Goal: Find specific page/section: Find specific page/section

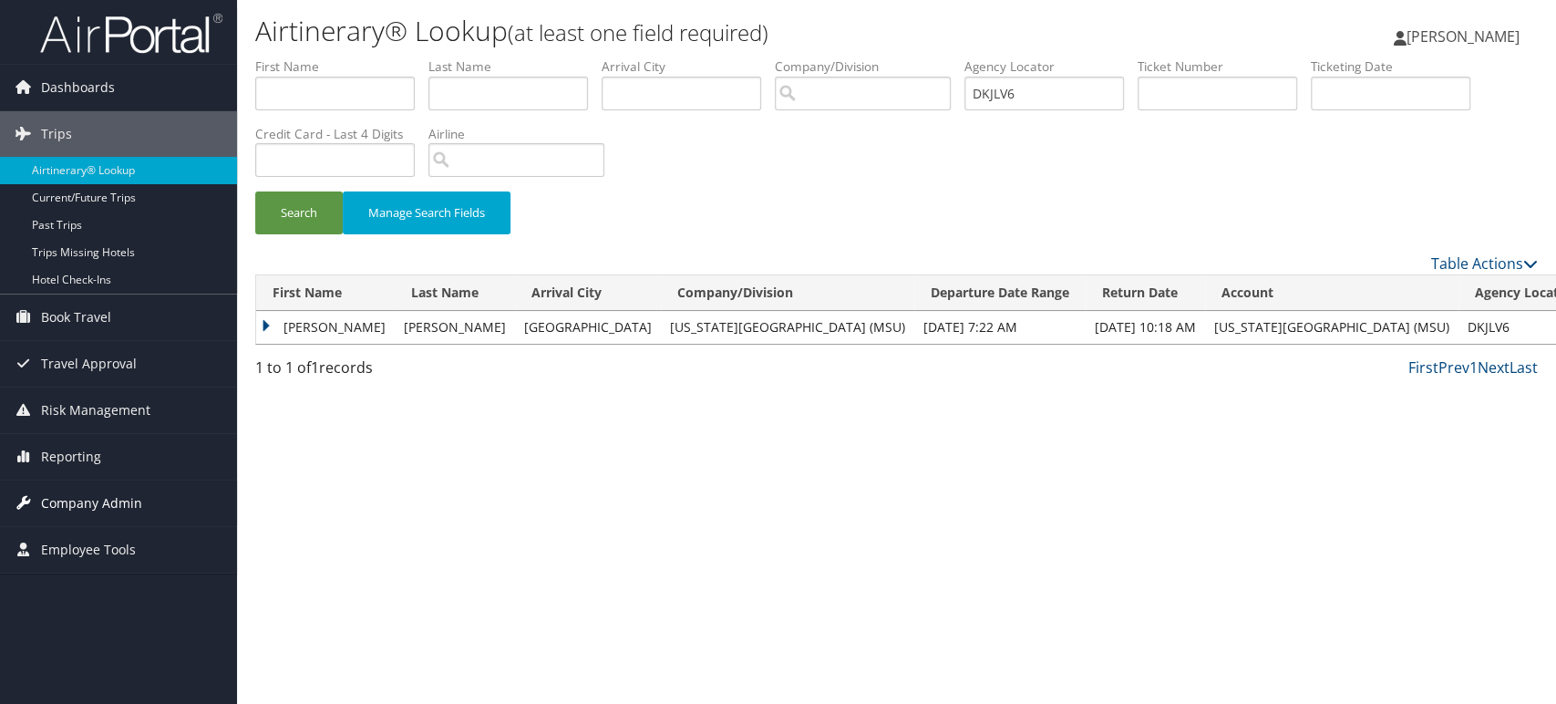
click at [92, 500] on span "Company Admin" at bounding box center [91, 503] width 101 height 46
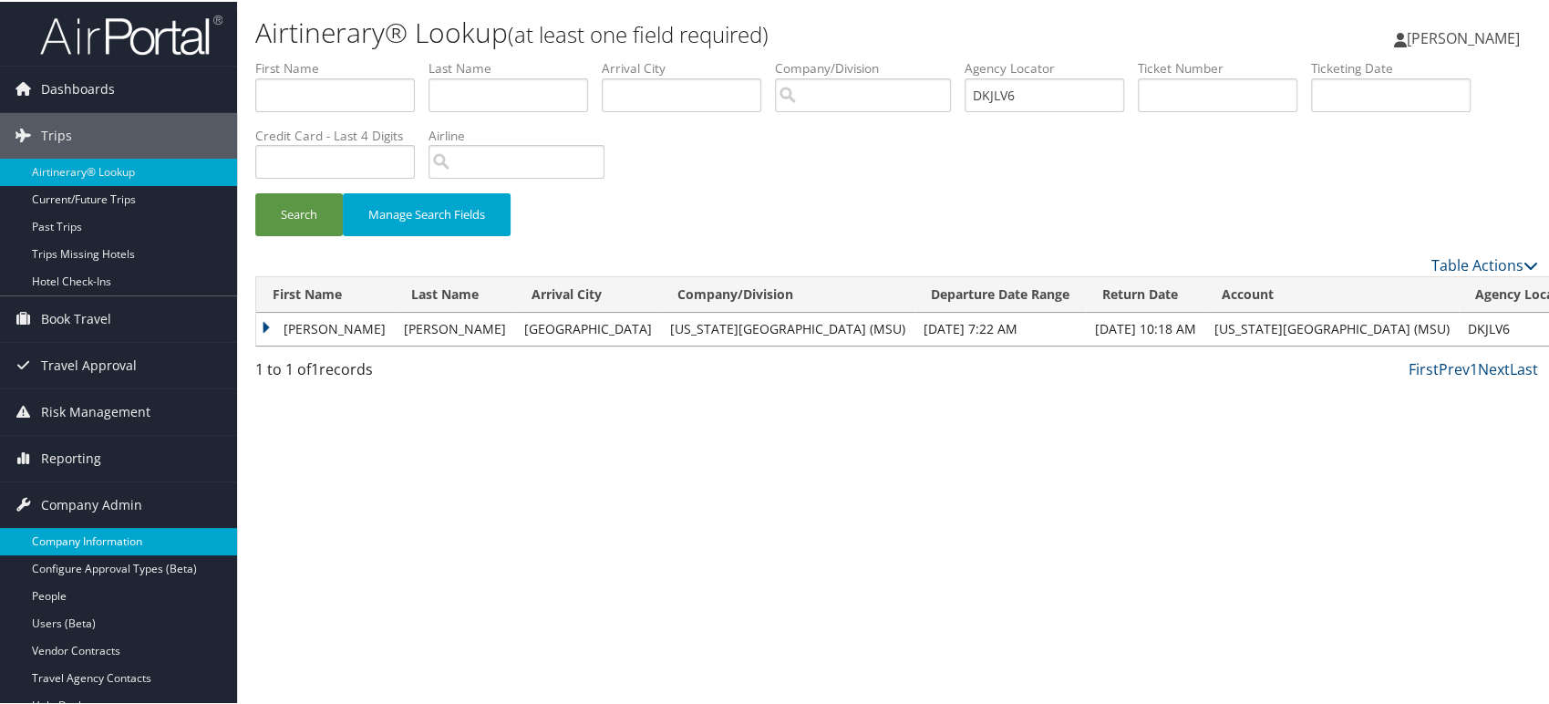
click at [88, 529] on link "Company Information" at bounding box center [118, 539] width 237 height 27
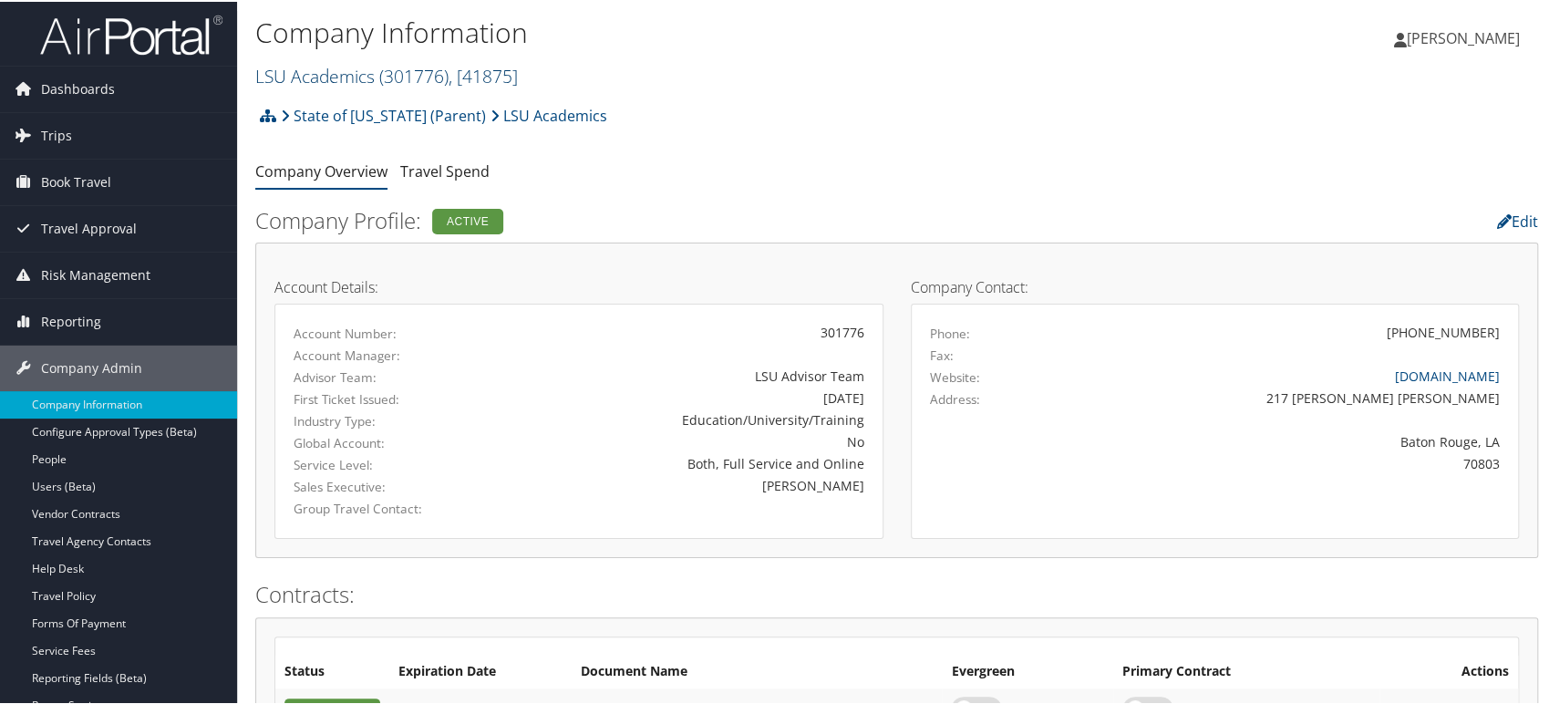
click at [418, 66] on span "( 301776 )" at bounding box center [413, 74] width 69 height 25
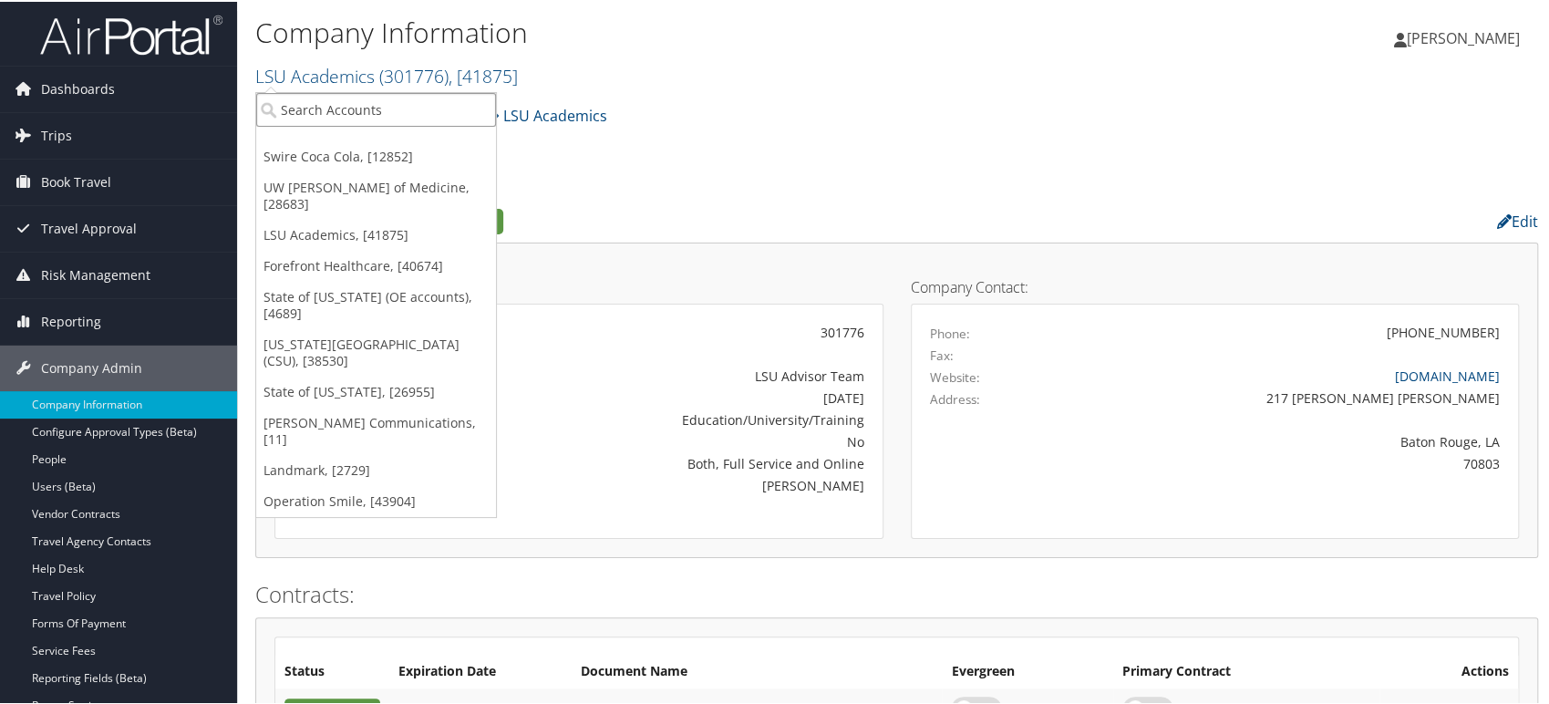
click at [360, 112] on input "search" at bounding box center [376, 108] width 240 height 34
paste input "MICHIGAN STATE UNIVERSITY"
type input "MICHIGAN STATE UNIVERSITY"
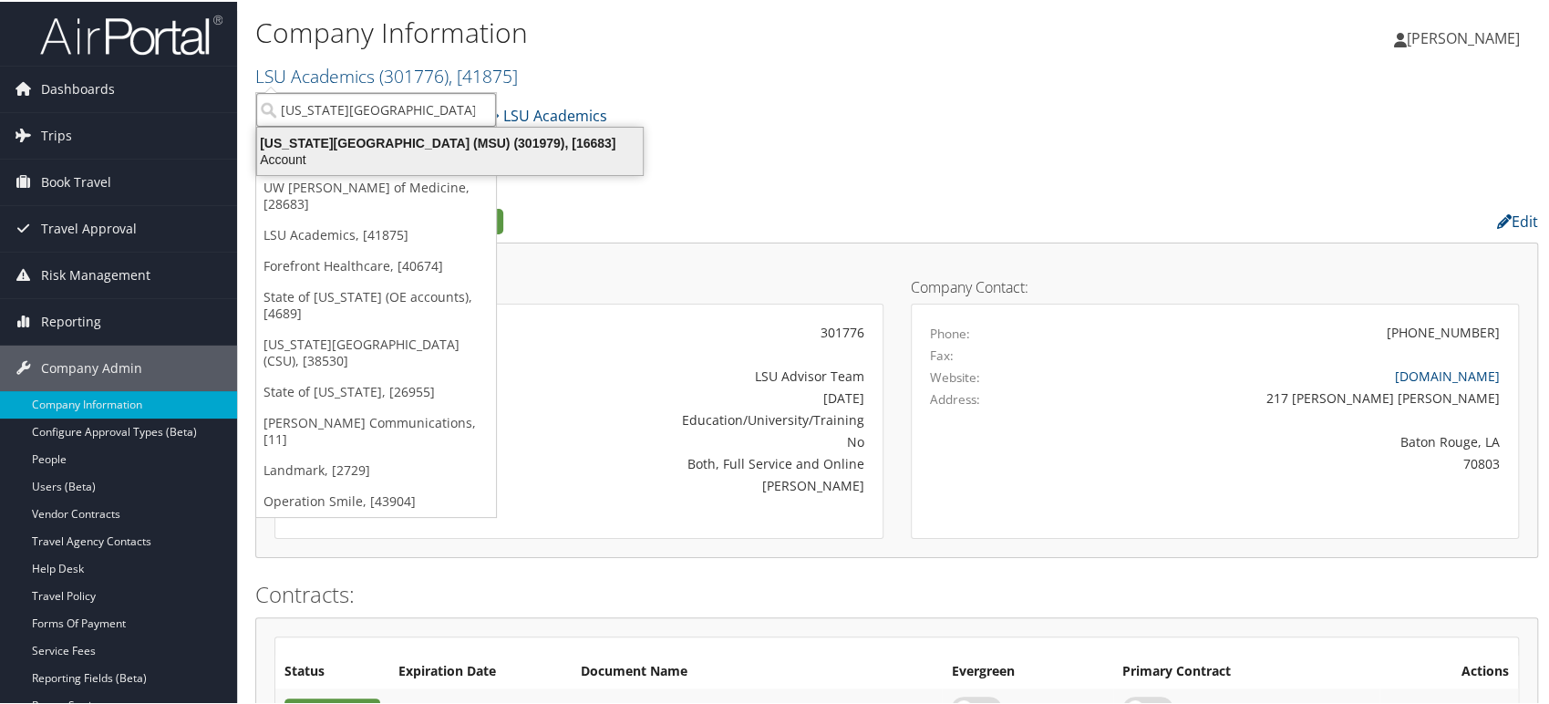
click at [380, 150] on div "Account" at bounding box center [450, 158] width 408 height 16
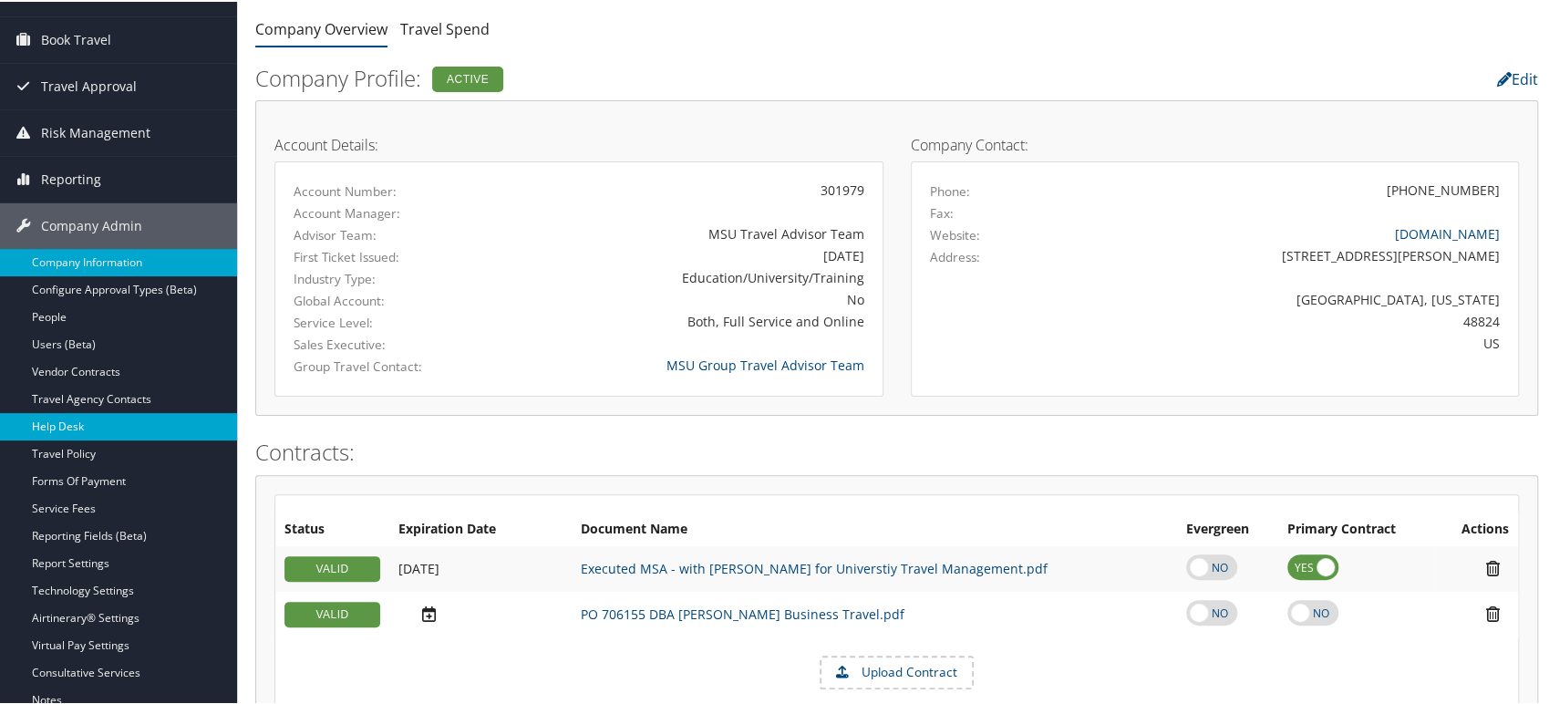
scroll to position [203, 0]
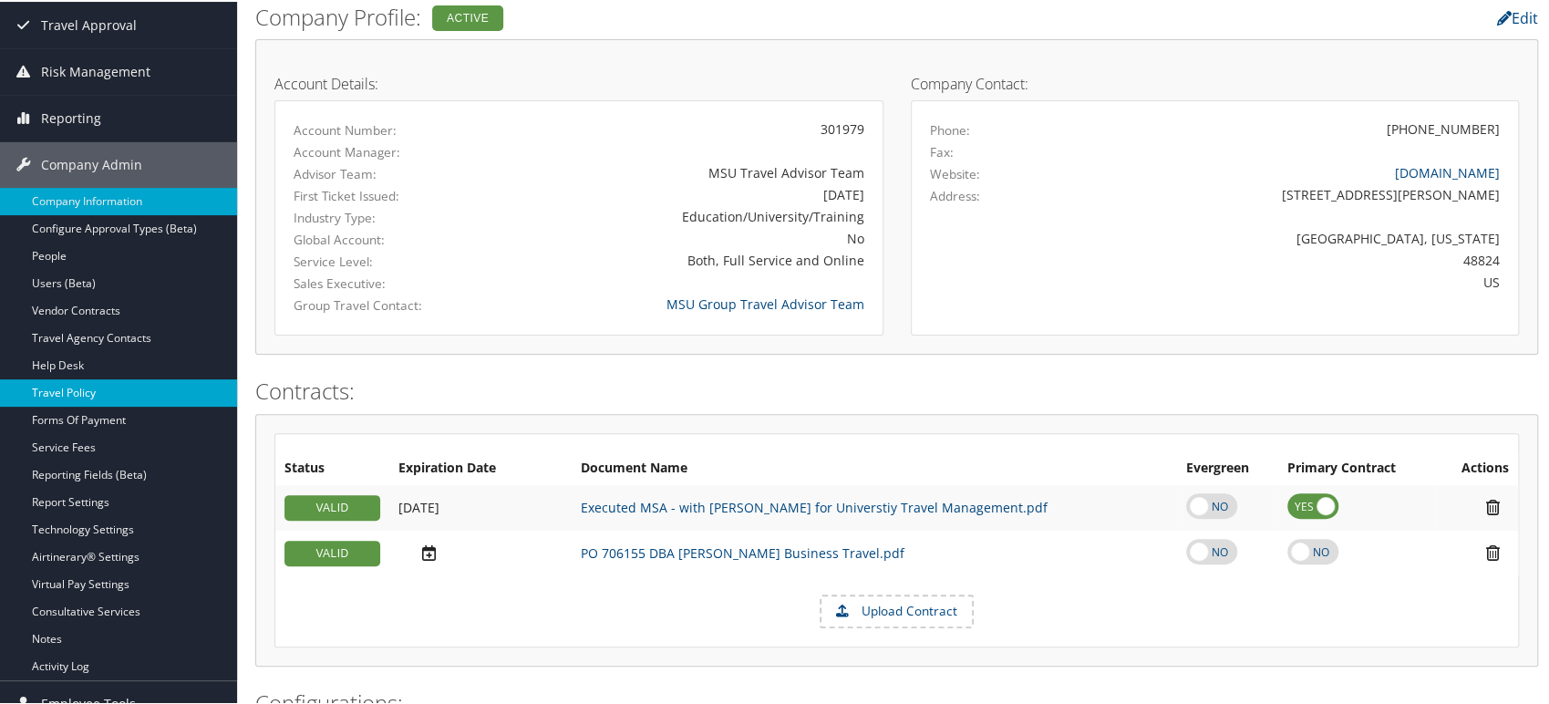
click at [102, 389] on link "Travel Policy" at bounding box center [118, 390] width 237 height 27
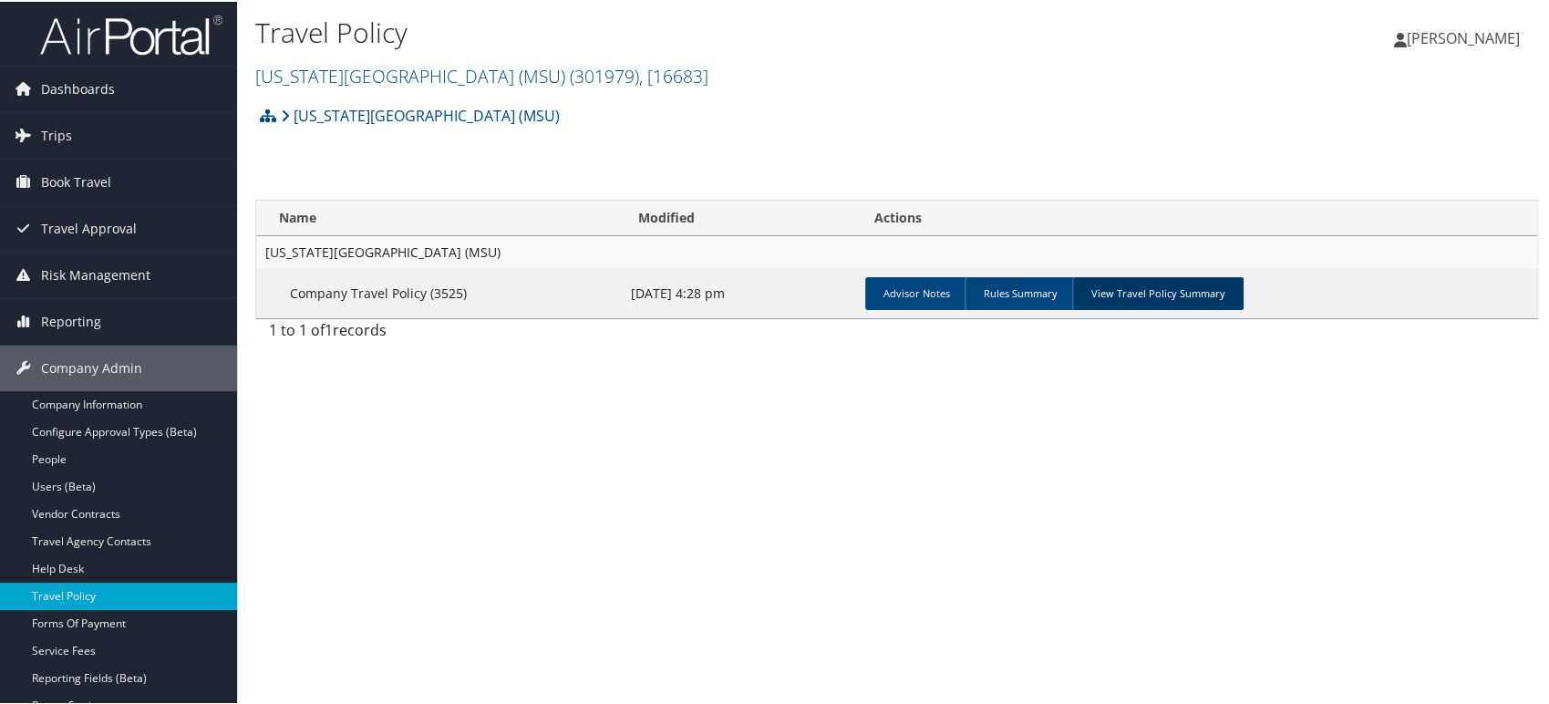
click at [1134, 293] on link "View Travel Policy Summary" at bounding box center [1157, 291] width 171 height 33
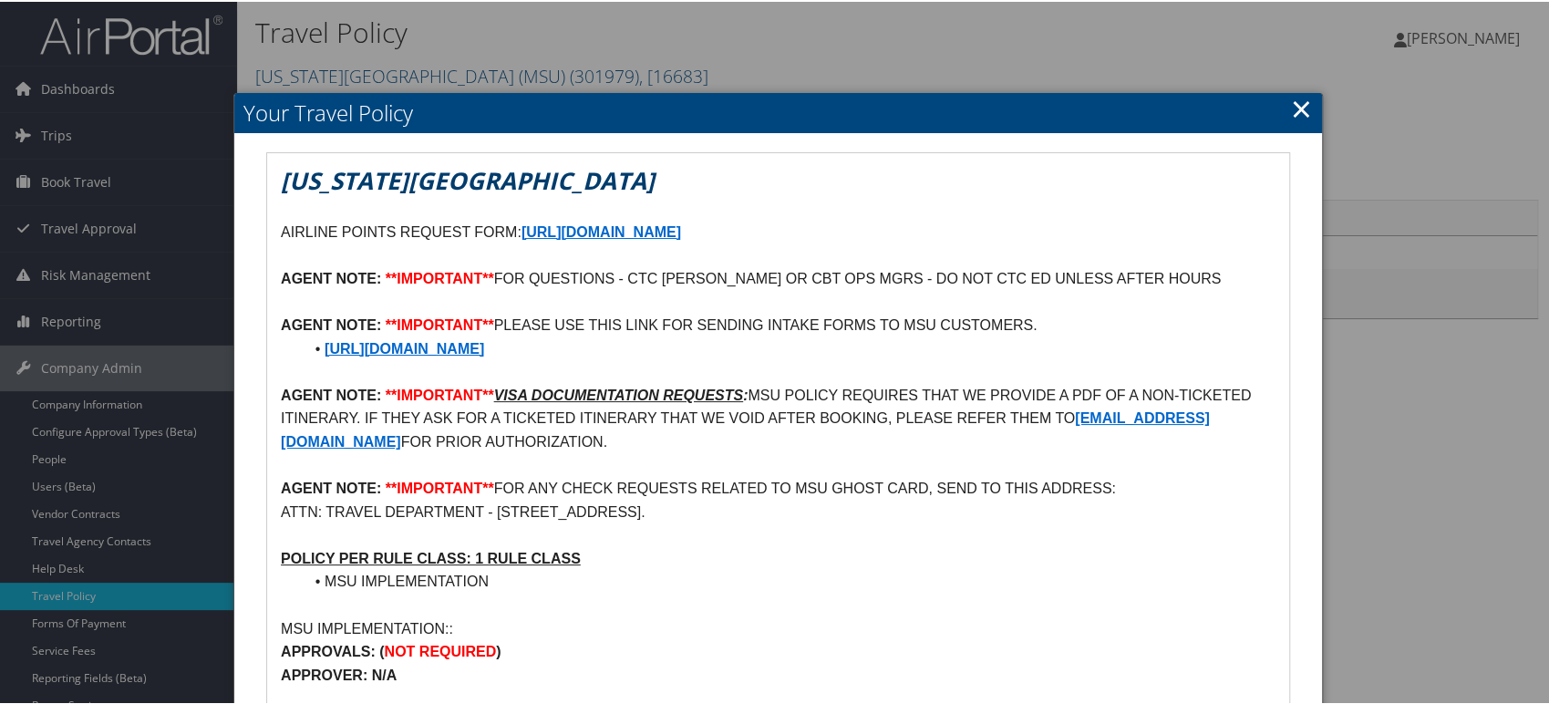
click at [1291, 105] on link "×" at bounding box center [1301, 106] width 21 height 36
